Goal: Task Accomplishment & Management: Use online tool/utility

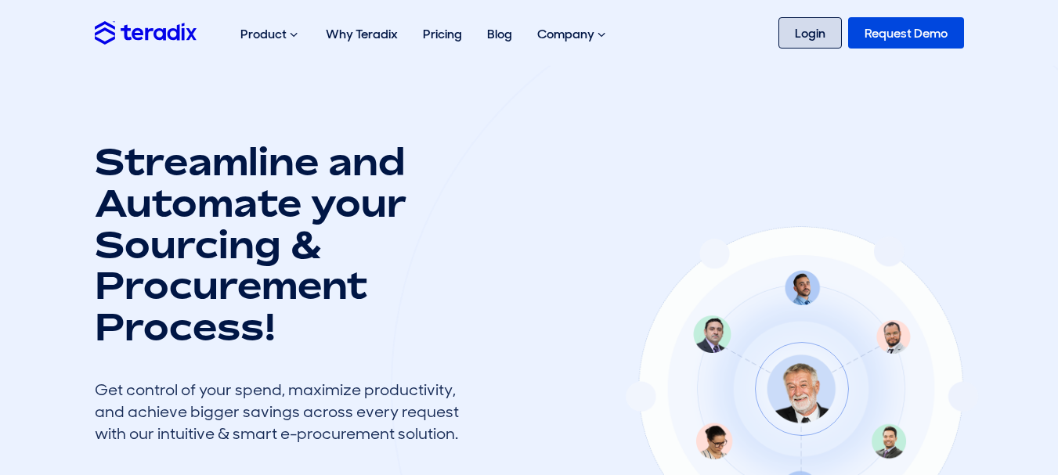
click at [803, 25] on link "Login" at bounding box center [810, 32] width 63 height 31
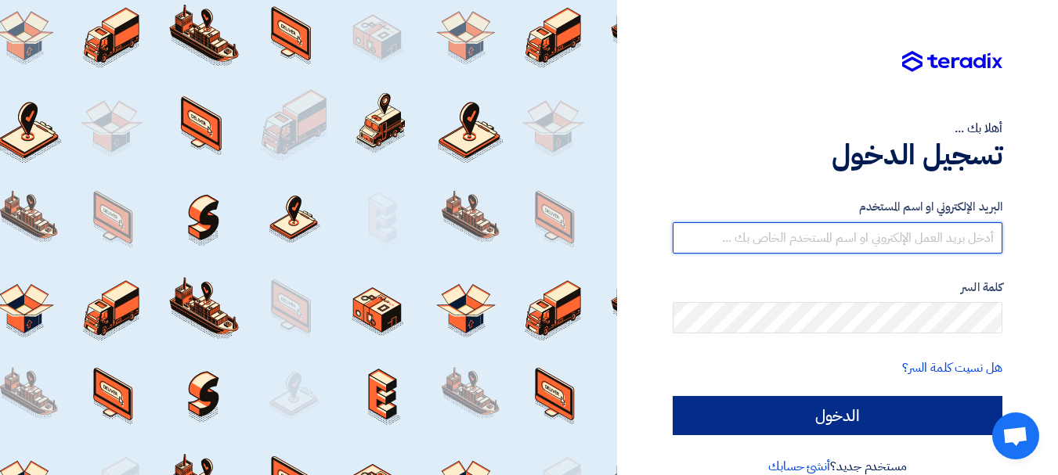
type input "sales@gecegy.com"
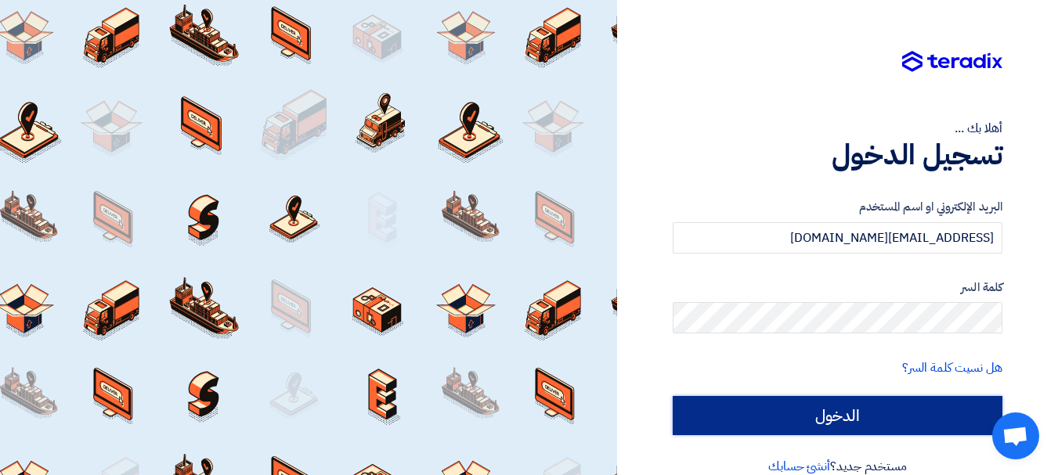
click at [856, 406] on input "الدخول" at bounding box center [838, 415] width 330 height 39
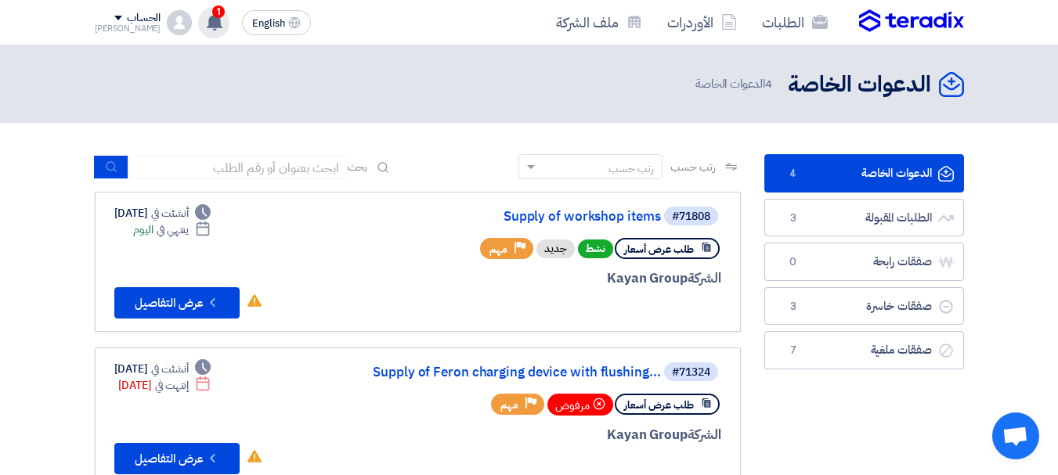
click at [207, 19] on use at bounding box center [215, 21] width 16 height 17
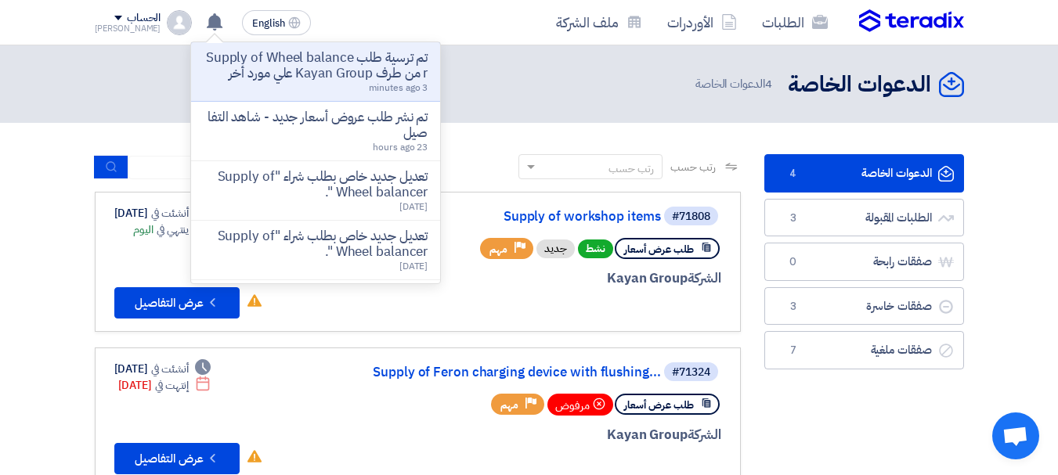
click at [269, 81] on p "تم ترسية طلب Supply of Wheel balancer من طرف Kayan Group علي مورد أخر" at bounding box center [316, 65] width 224 height 31
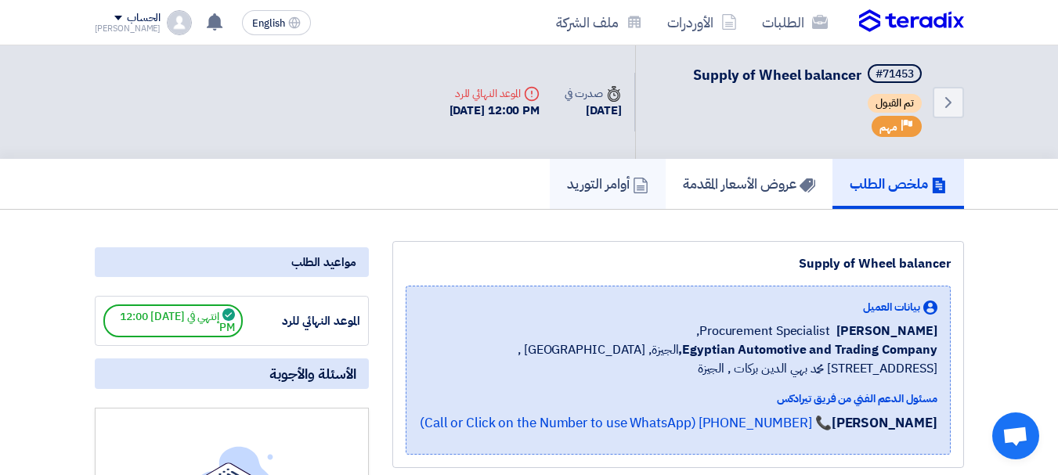
click at [614, 177] on h5 "أوامر التوريد" at bounding box center [607, 184] width 81 height 18
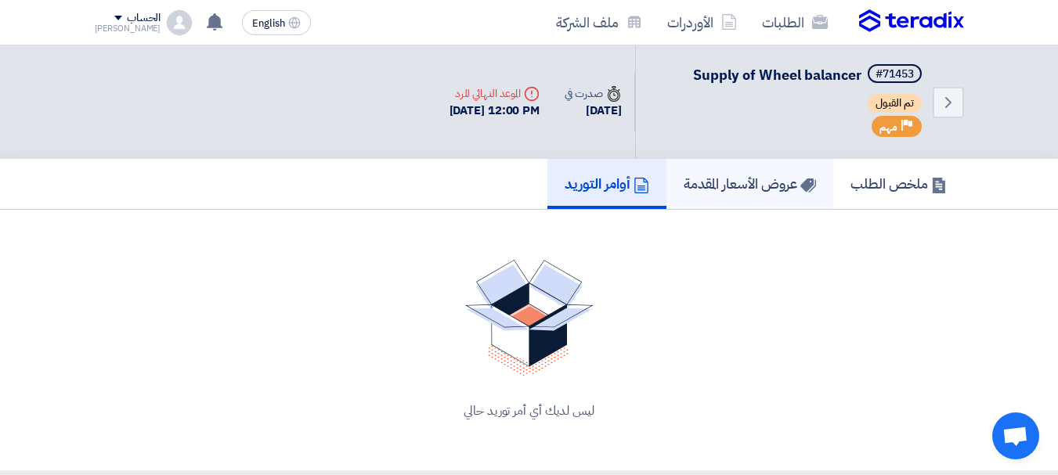
click at [696, 182] on h5 "عروض الأسعار المقدمة" at bounding box center [750, 184] width 132 height 18
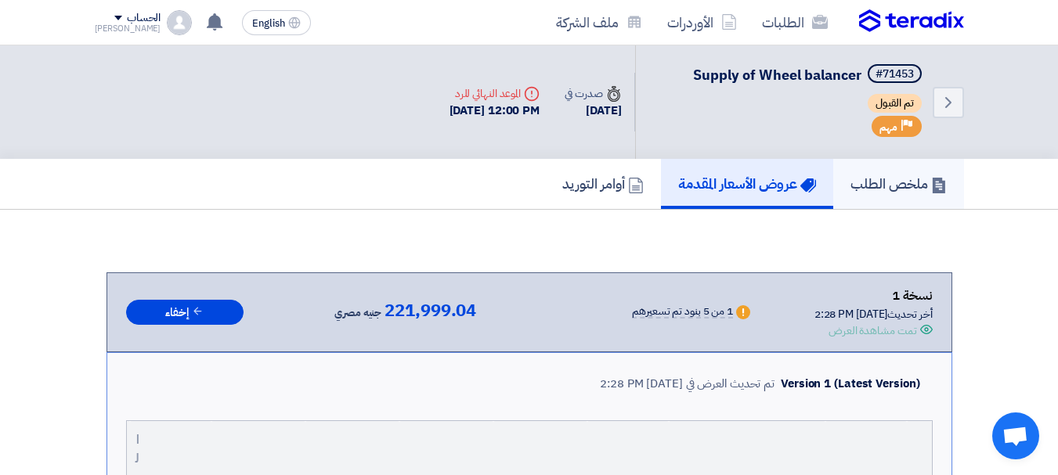
click at [901, 201] on link "ملخص الطلب" at bounding box center [898, 184] width 131 height 50
